Goal: Use online tool/utility: Use online tool/utility

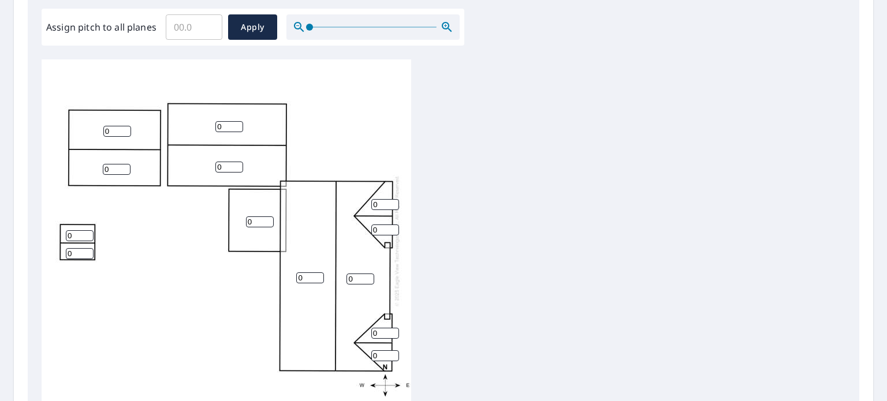
scroll to position [289, 0]
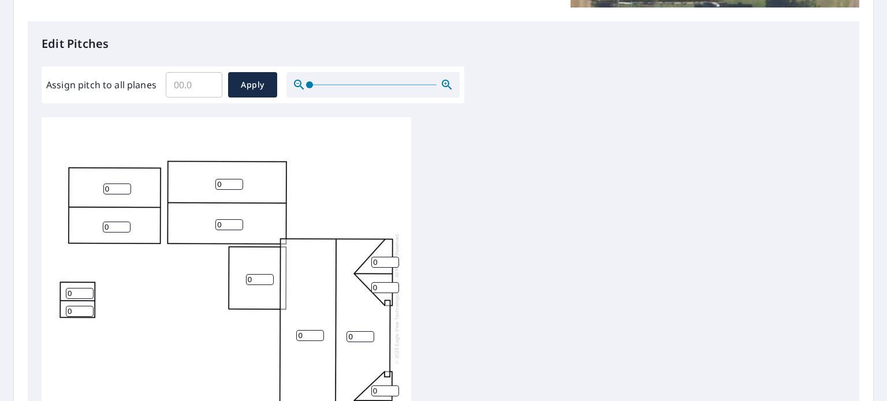
click at [182, 83] on input "Assign pitch to all planes" at bounding box center [194, 85] width 57 height 32
type input "4"
click at [255, 85] on span "Apply" at bounding box center [252, 85] width 31 height 14
type input "4"
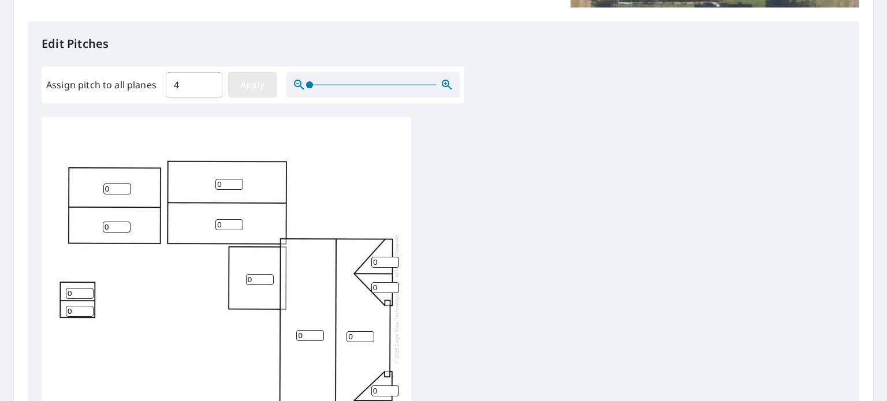
type input "4"
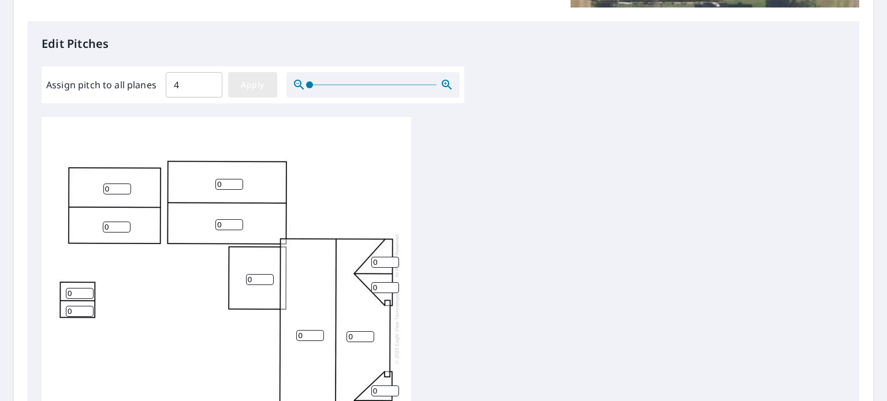
type input "4"
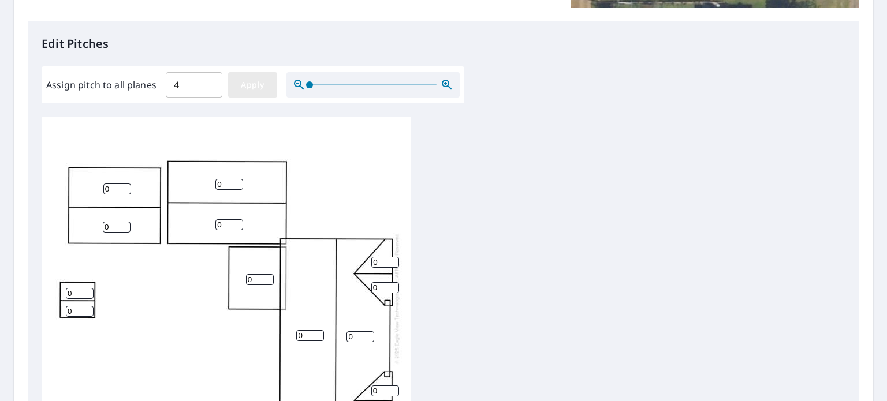
type input "4"
click at [266, 281] on input "3" at bounding box center [260, 279] width 28 height 11
type input "2"
click at [269, 281] on input "2" at bounding box center [260, 279] width 28 height 11
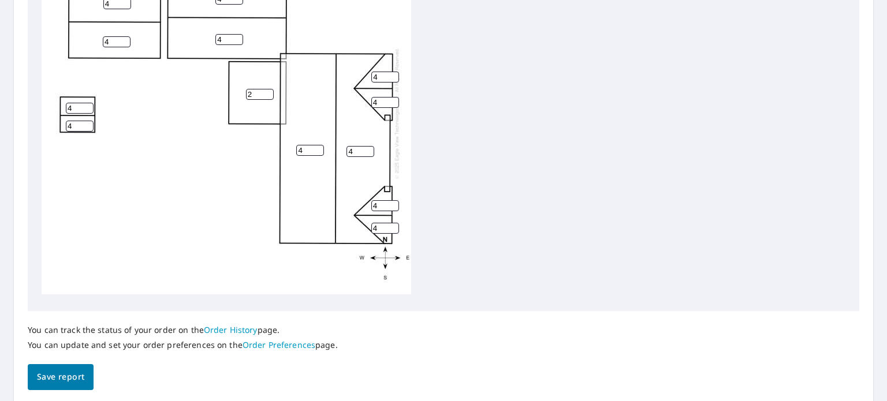
scroll to position [512, 0]
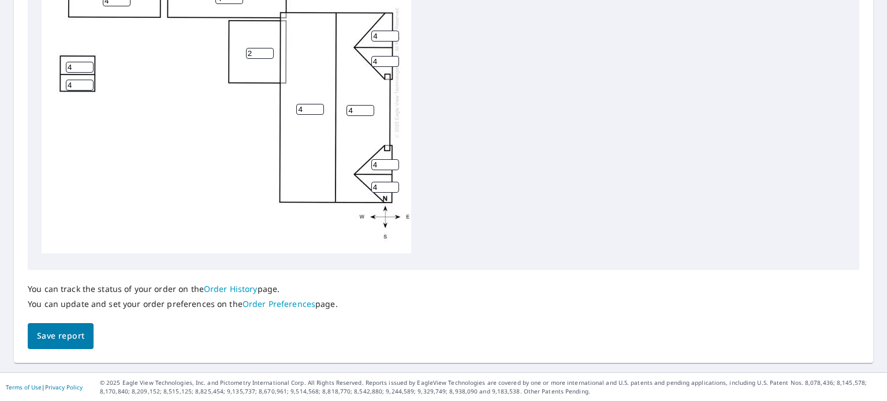
click at [62, 335] on span "Save report" at bounding box center [60, 336] width 47 height 14
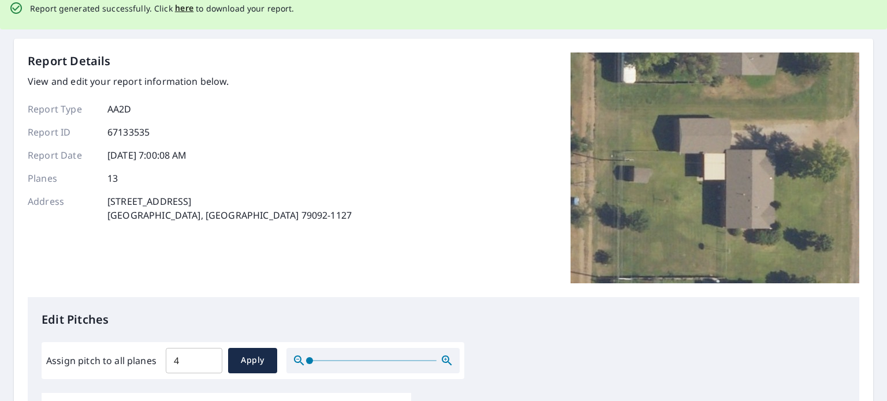
scroll to position [0, 0]
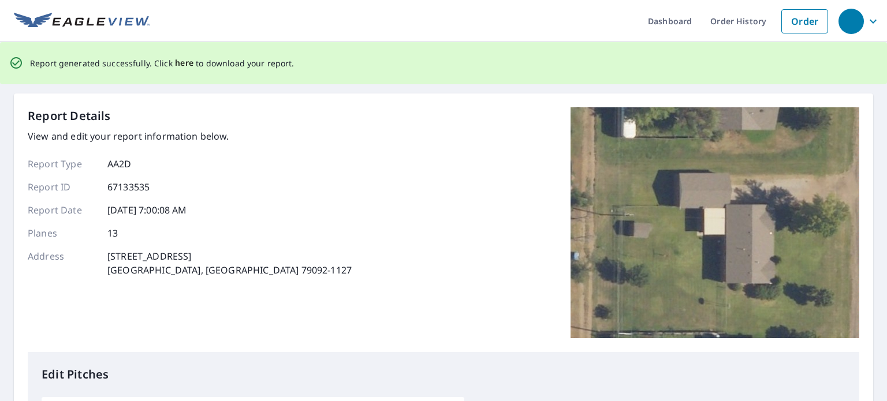
click at [184, 62] on span "here" at bounding box center [184, 63] width 19 height 14
